Goal: Check status: Check status

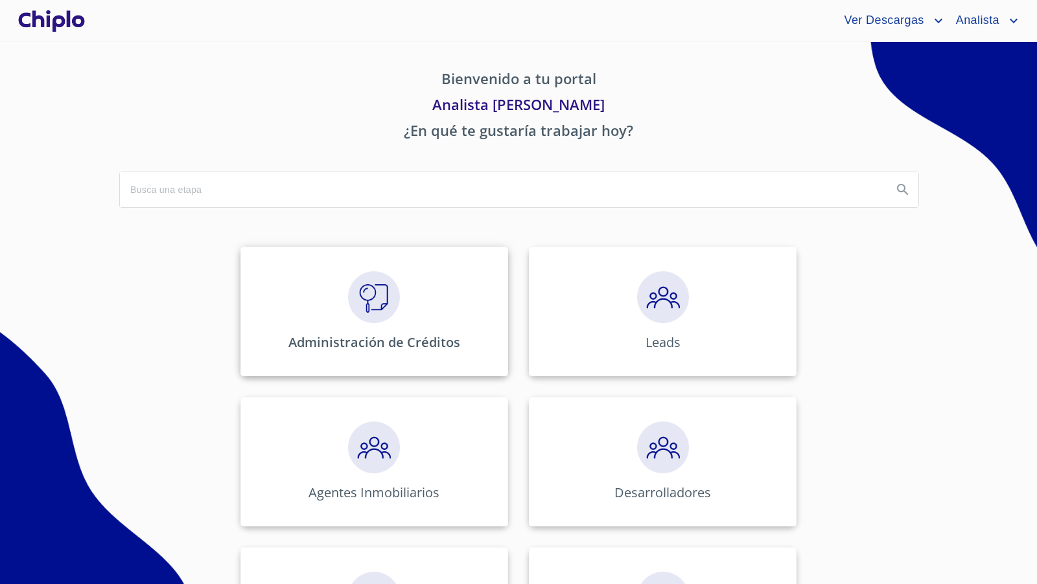
click at [374, 321] on img at bounding box center [374, 297] width 52 height 52
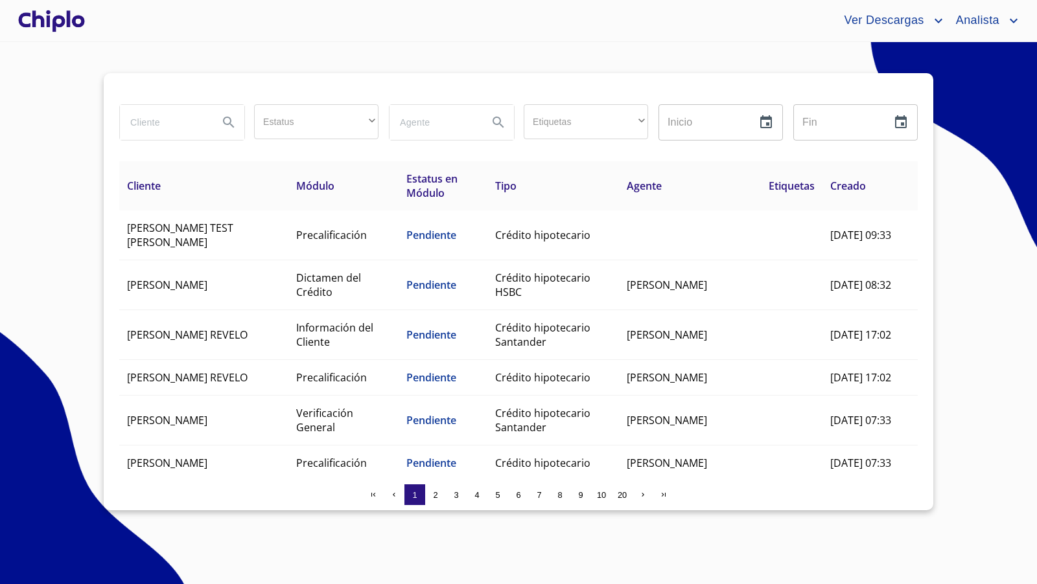
click at [157, 122] on input "search" at bounding box center [164, 122] width 88 height 35
type input "ANGUIS"
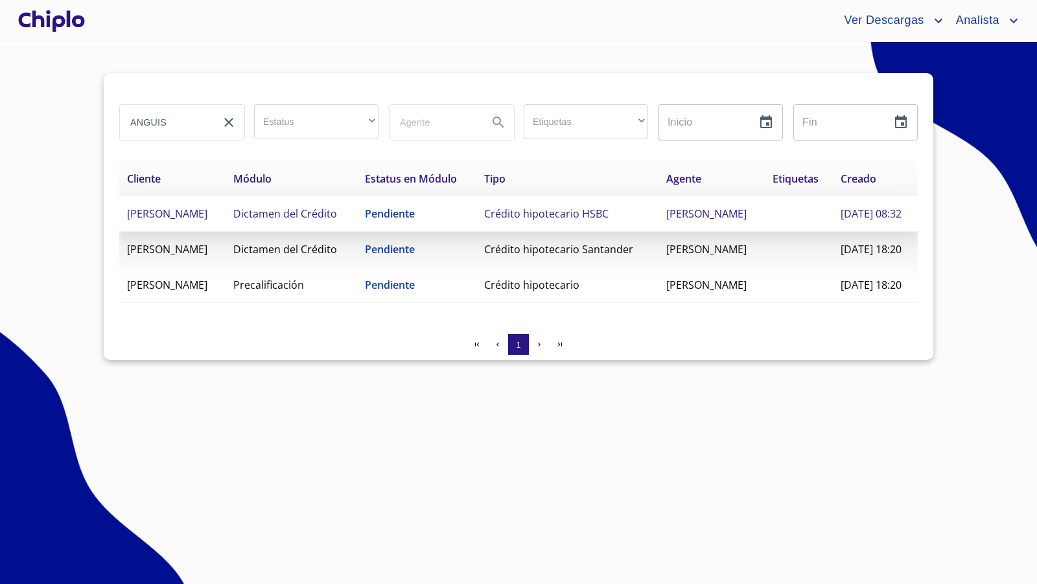
click at [198, 232] on td "[PERSON_NAME]" at bounding box center [172, 214] width 106 height 36
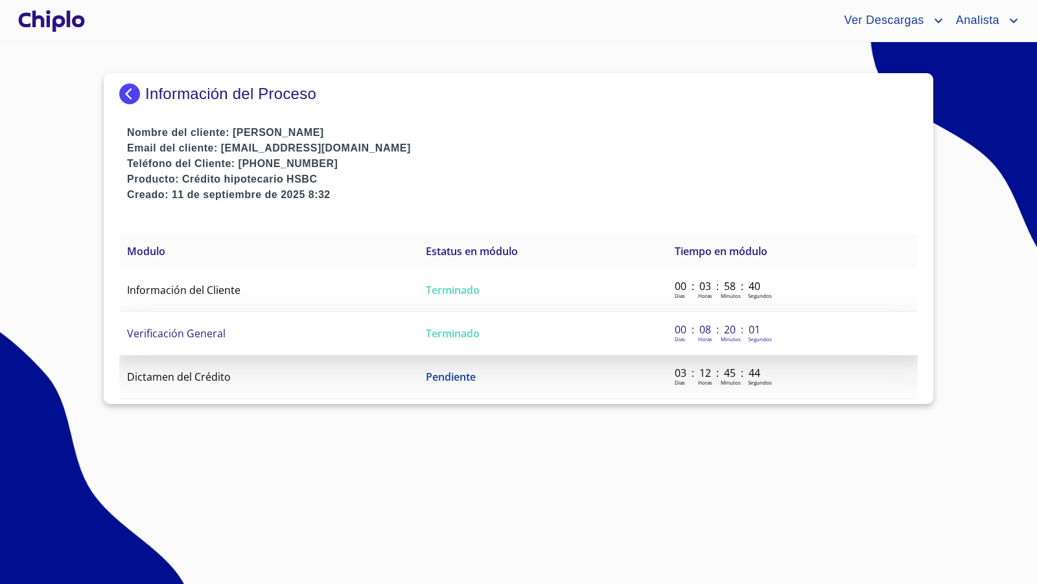
click at [320, 326] on td "Verificación General" at bounding box center [268, 333] width 299 height 43
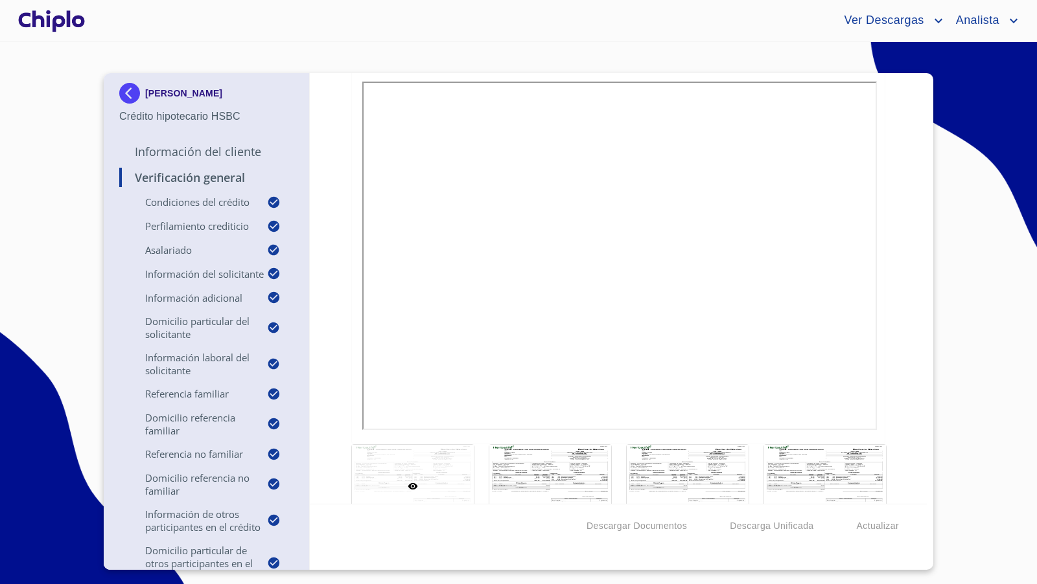
scroll to position [17101, 0]
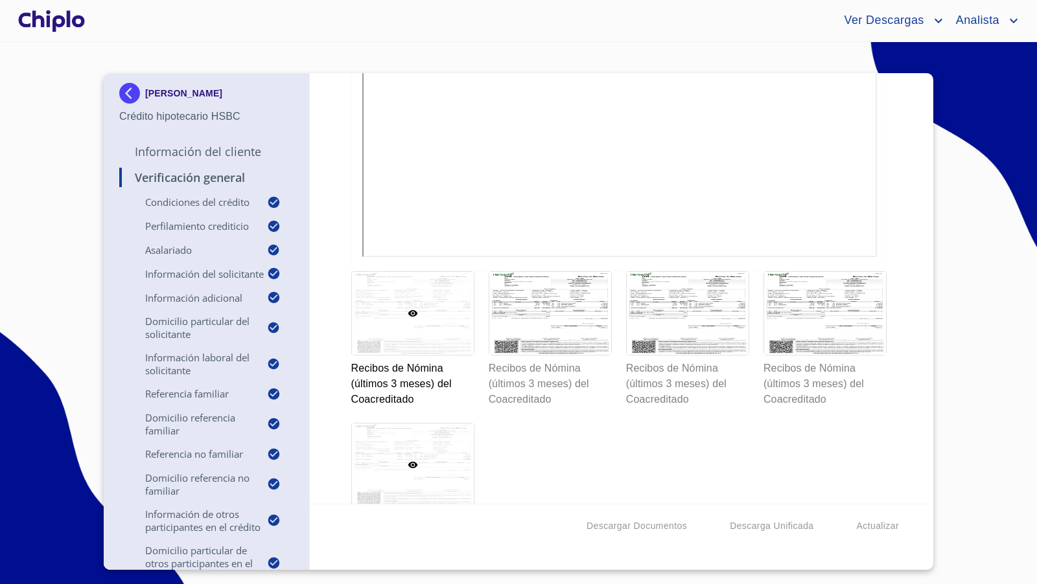
click at [406, 442] on div at bounding box center [413, 465] width 122 height 83
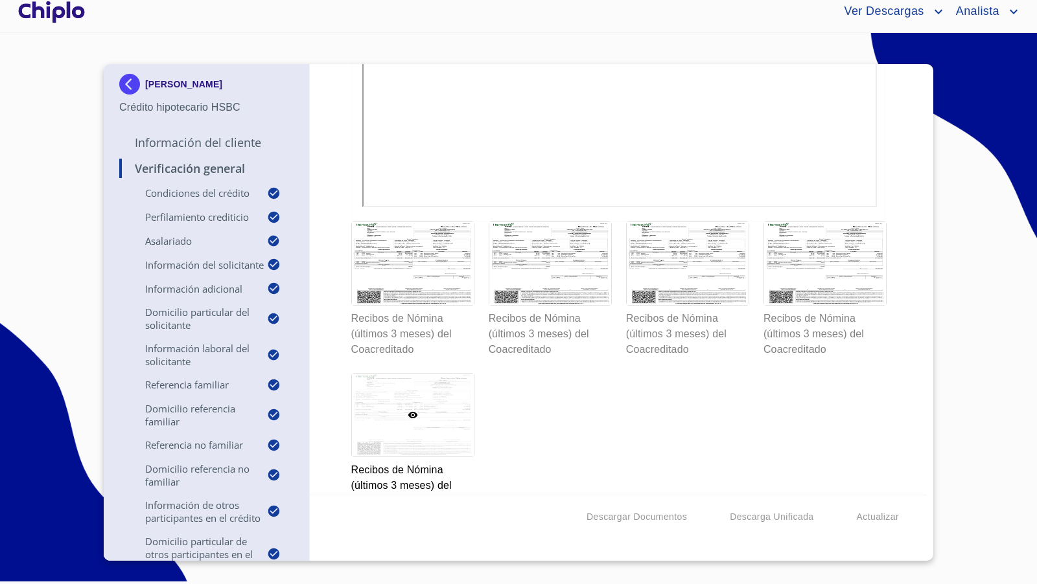
scroll to position [17293, 0]
click at [389, 254] on div at bounding box center [413, 262] width 122 height 83
